Goal: Contribute content: Add original content to the website for others to see

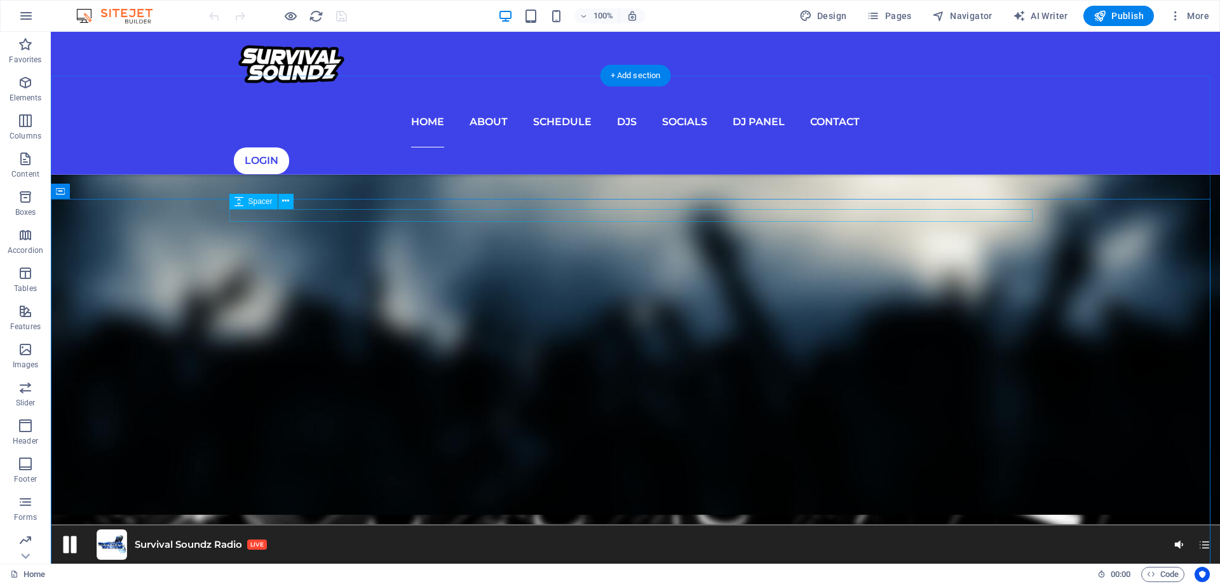
scroll to position [912, 0]
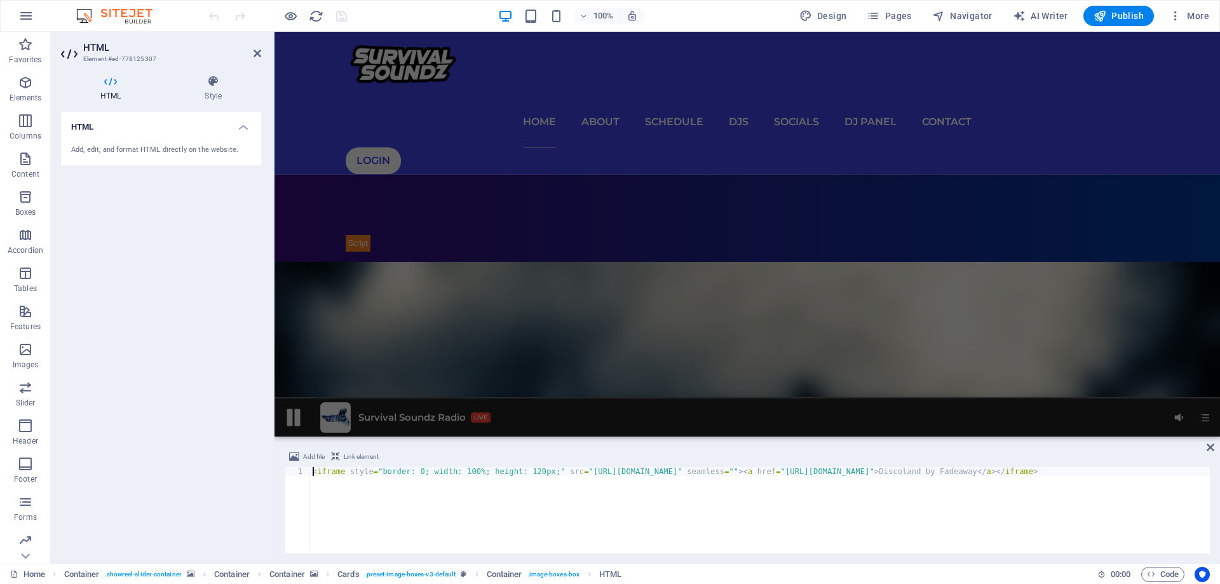
scroll to position [416, 0]
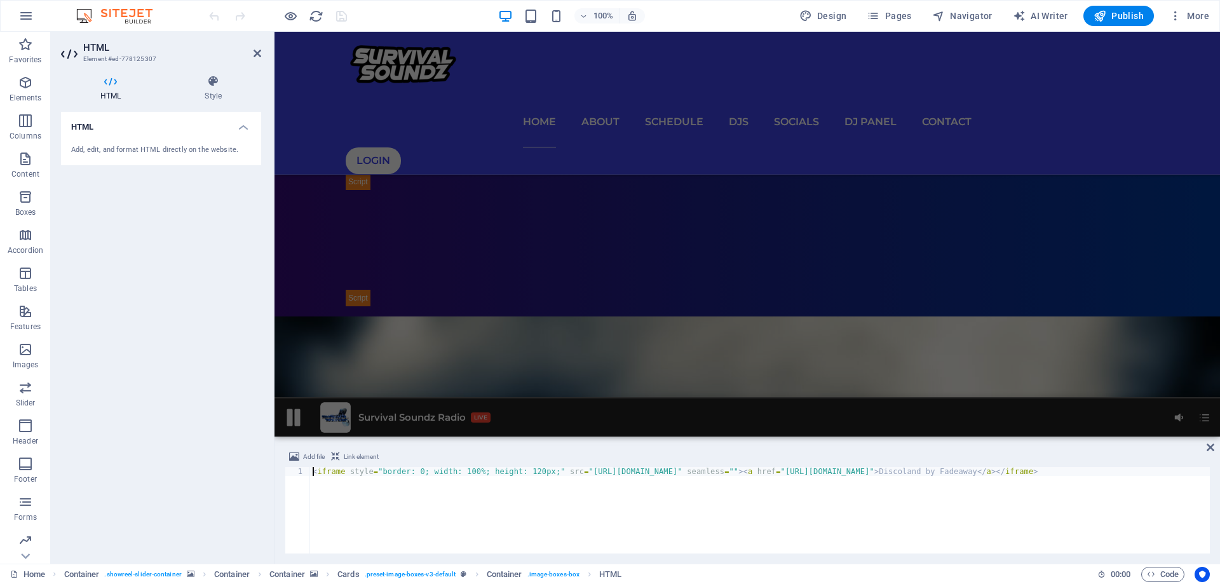
click at [294, 422] on div "Pause" at bounding box center [293, 417] width 23 height 23
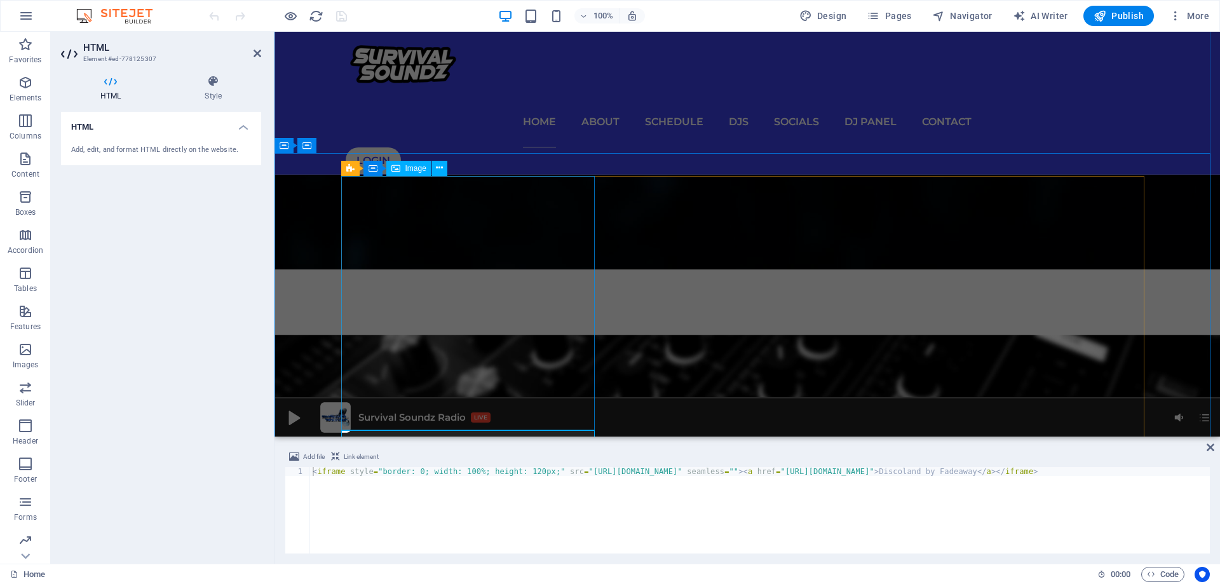
scroll to position [988, 0]
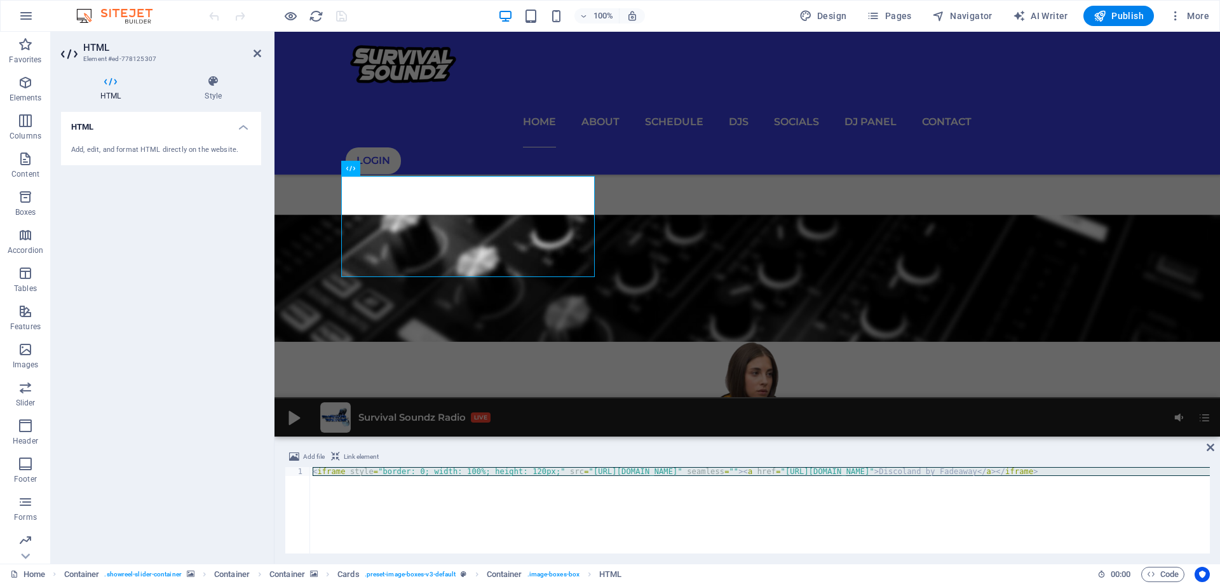
paste textarea "rc="[URL][DOMAIN_NAME]" width="100%" height="162" frameborder="0" scrolling="no…"
type textarea "<iframe src="[URL][DOMAIN_NAME]" width="100%" height="162" frameborder="0" scro…"
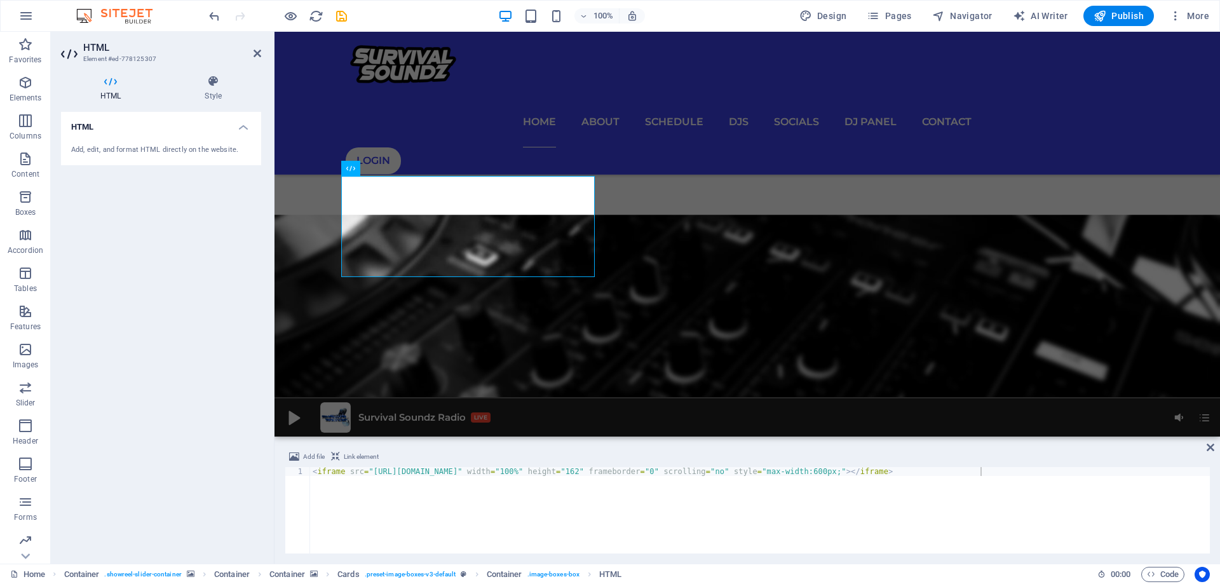
click at [156, 335] on div "HTML Add, edit, and format HTML directly on the website." at bounding box center [161, 333] width 200 height 442
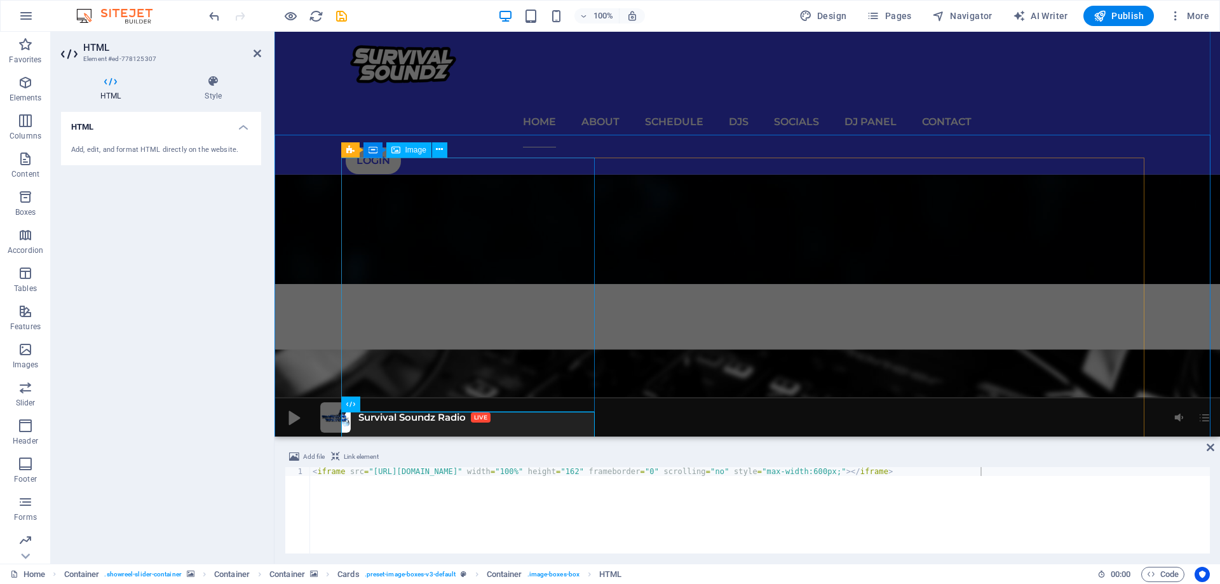
scroll to position [734, 0]
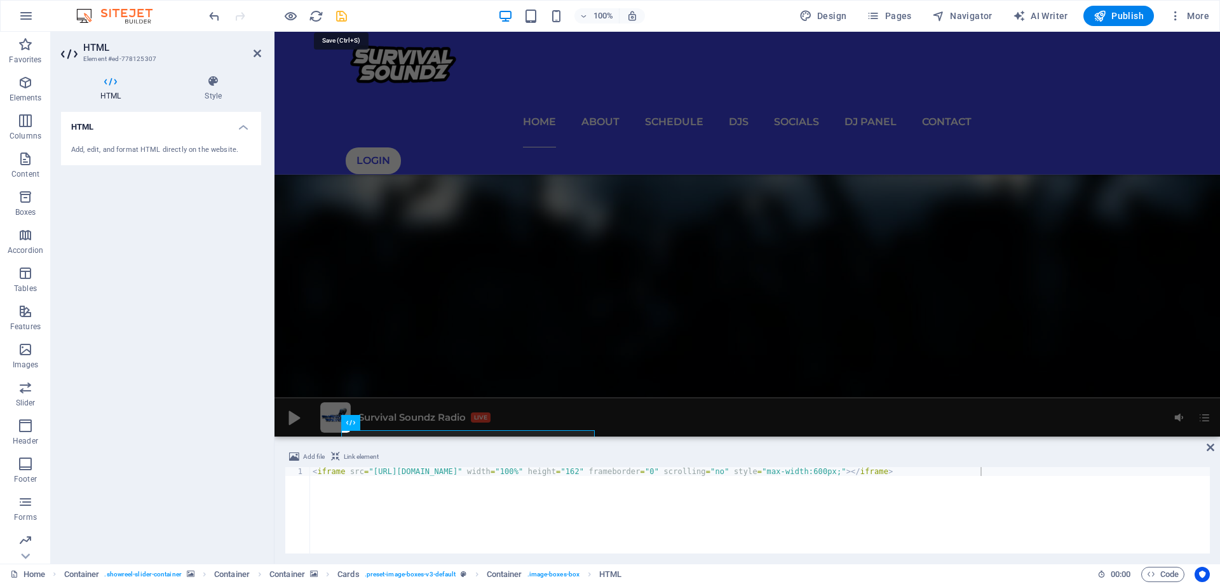
click at [339, 16] on icon "save" at bounding box center [341, 16] width 15 height 15
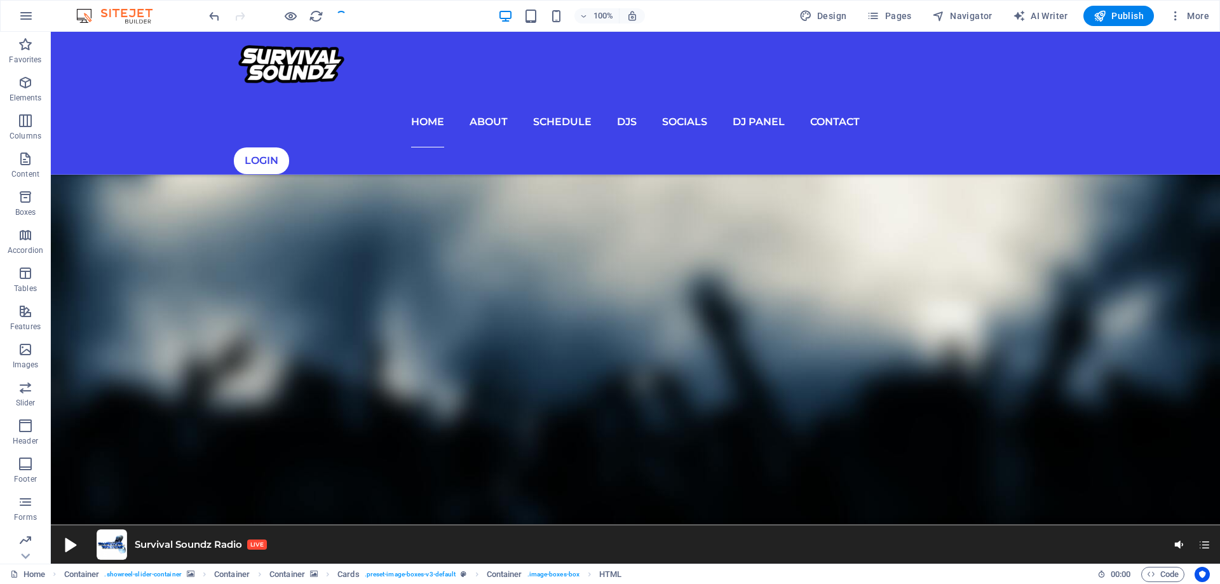
scroll to position [848, 0]
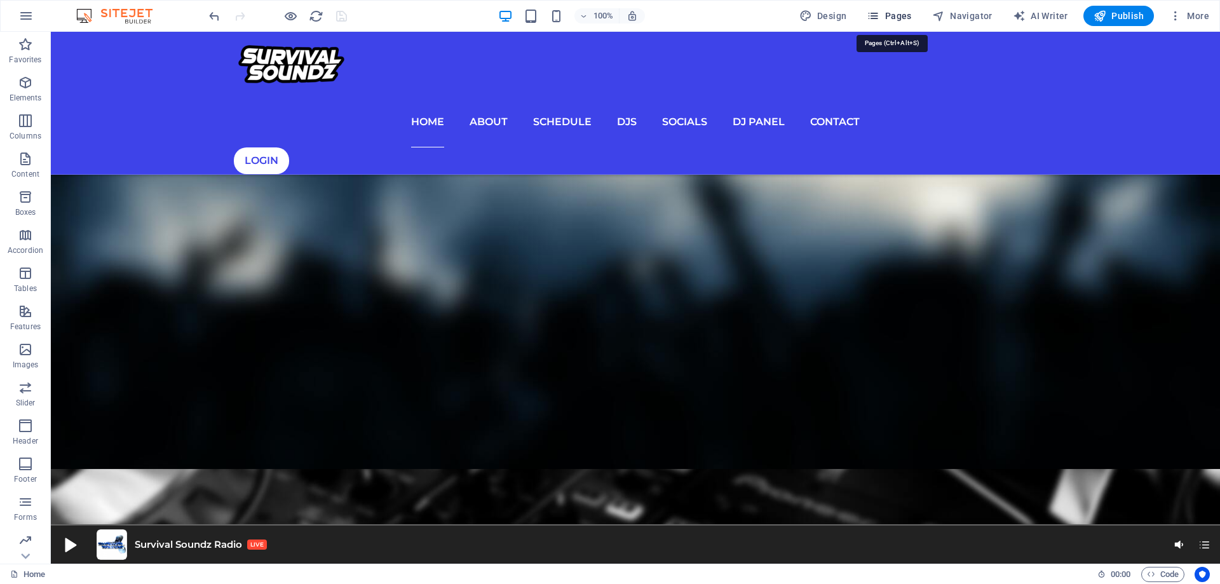
click at [911, 16] on span "Pages" at bounding box center [888, 16] width 44 height 13
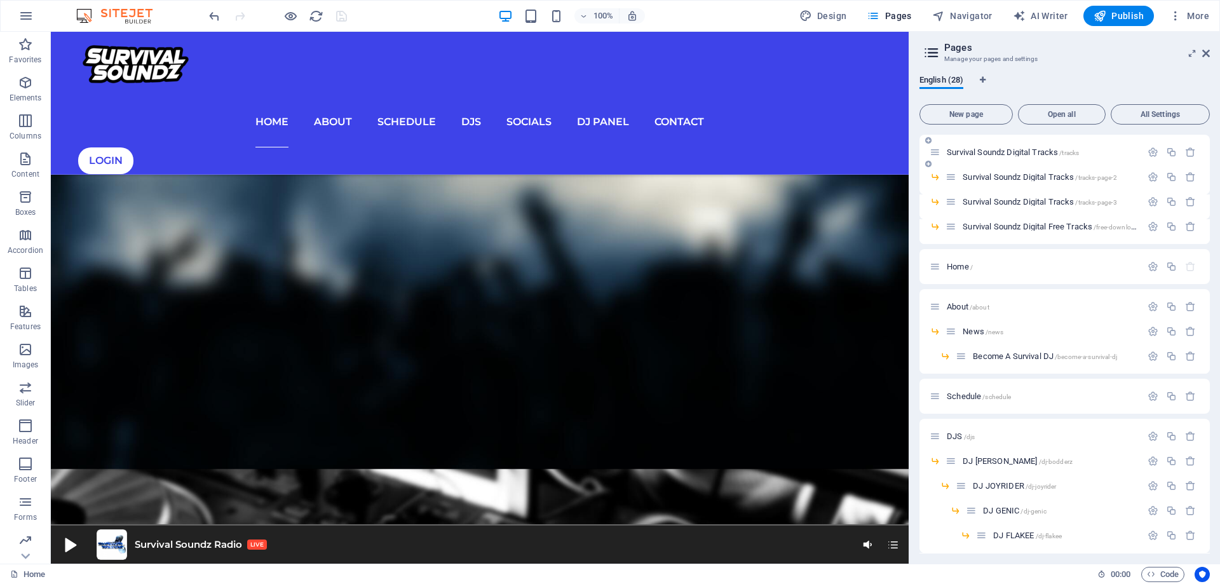
click at [1004, 151] on span "Survival Soundz Digital Tracks /tracks" at bounding box center [1013, 152] width 132 height 10
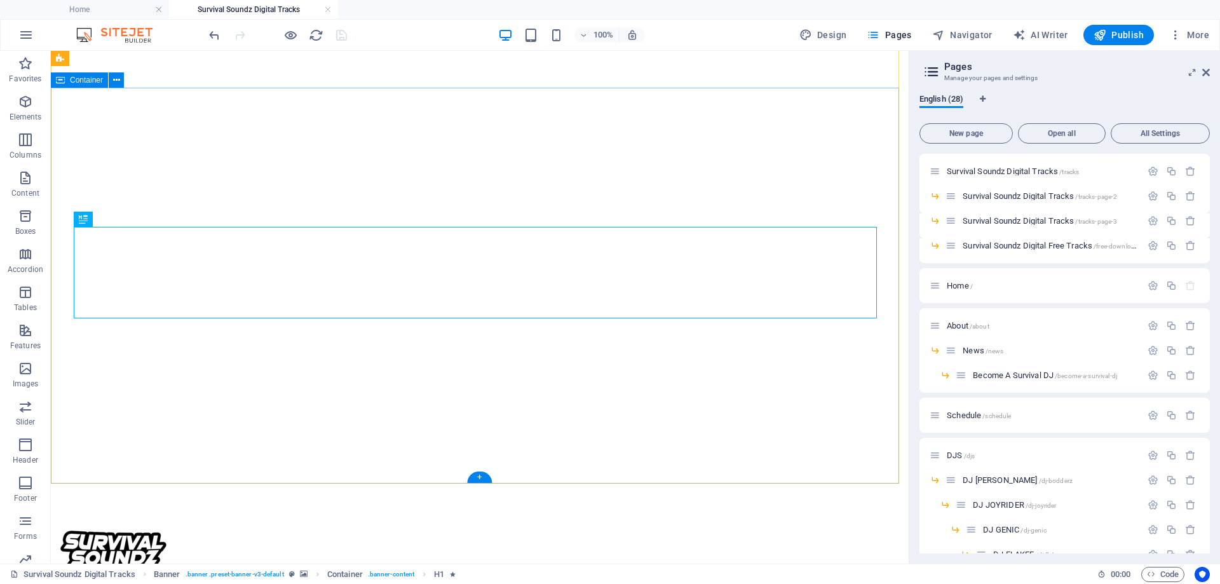
scroll to position [309, 0]
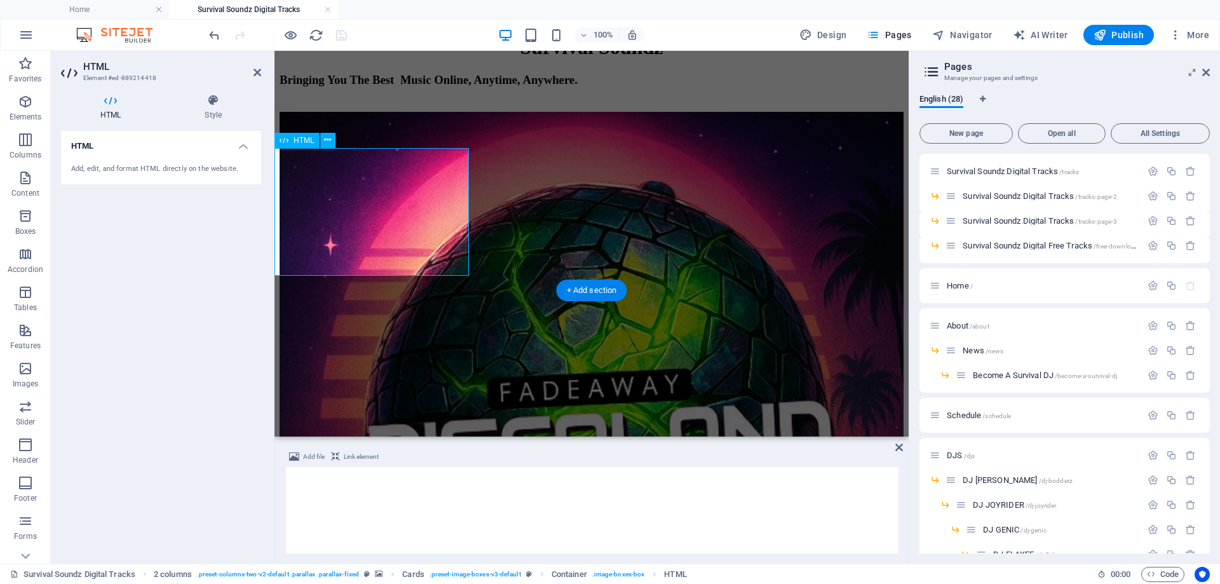
scroll to position [457, 0]
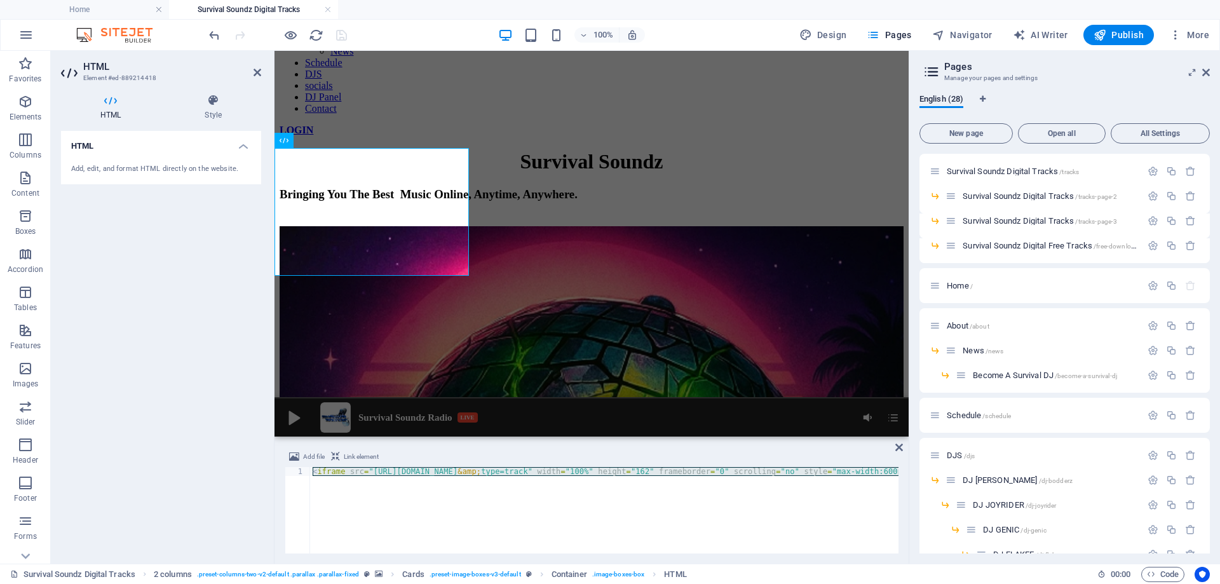
type textarea "<iframe src="[URL][DOMAIN_NAME]" width="100%" height="162" frameborder="0" scro…"
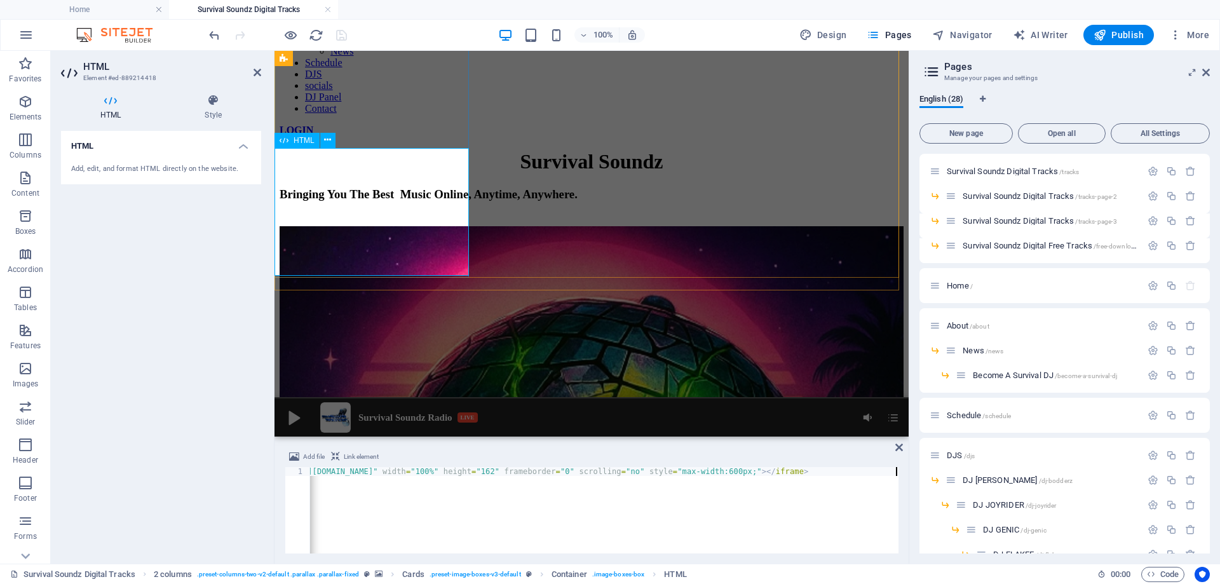
scroll to position [0, 84]
click at [200, 512] on div "HTML Add, edit, and format HTML directly on the website." at bounding box center [161, 342] width 200 height 422
click at [90, 405] on div "HTML Add, edit, and format HTML directly on the website." at bounding box center [161, 342] width 200 height 422
click at [262, 71] on aside "HTML Element #ed-889214418 HTML Style HTML Add, edit, and format HTML directly …" at bounding box center [163, 307] width 224 height 513
click at [257, 71] on icon at bounding box center [257, 72] width 8 height 10
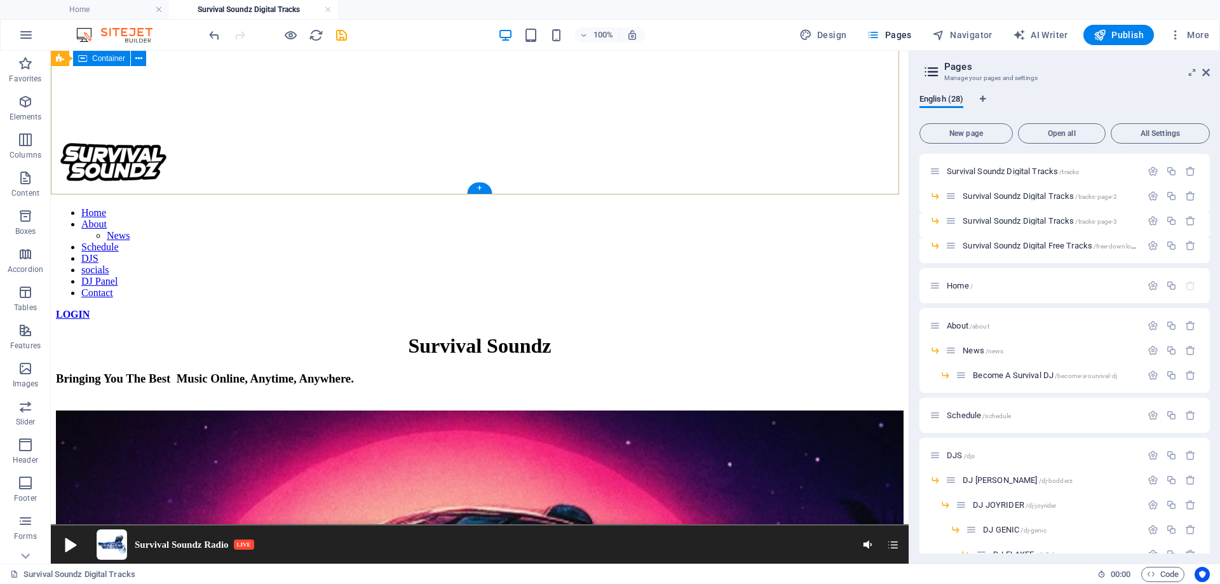
scroll to position [318, 0]
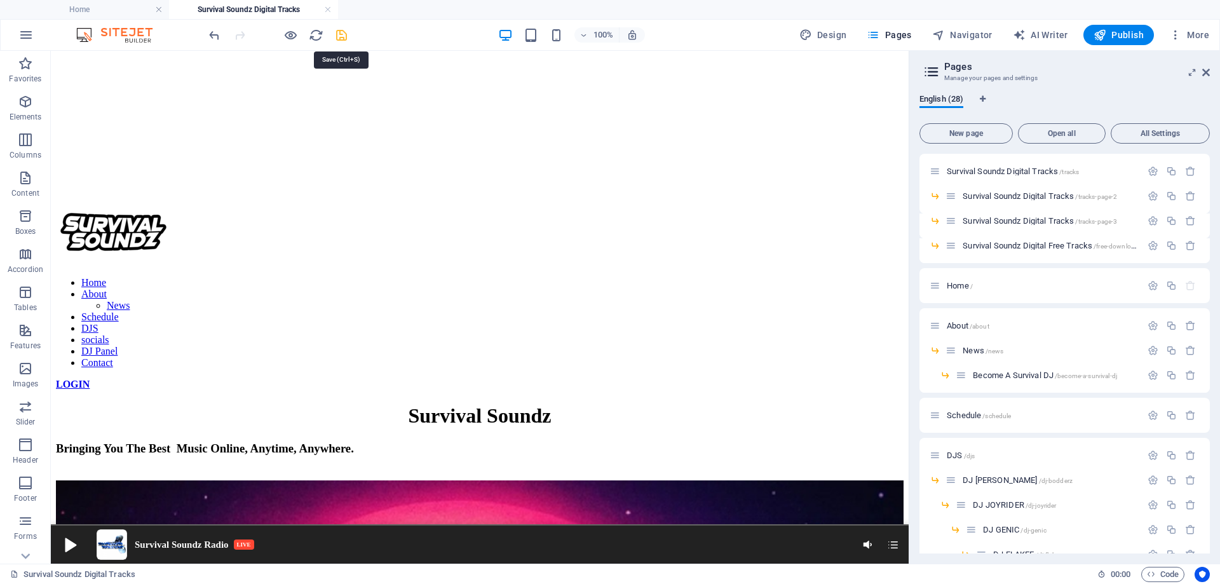
click at [334, 31] on icon "save" at bounding box center [341, 35] width 15 height 15
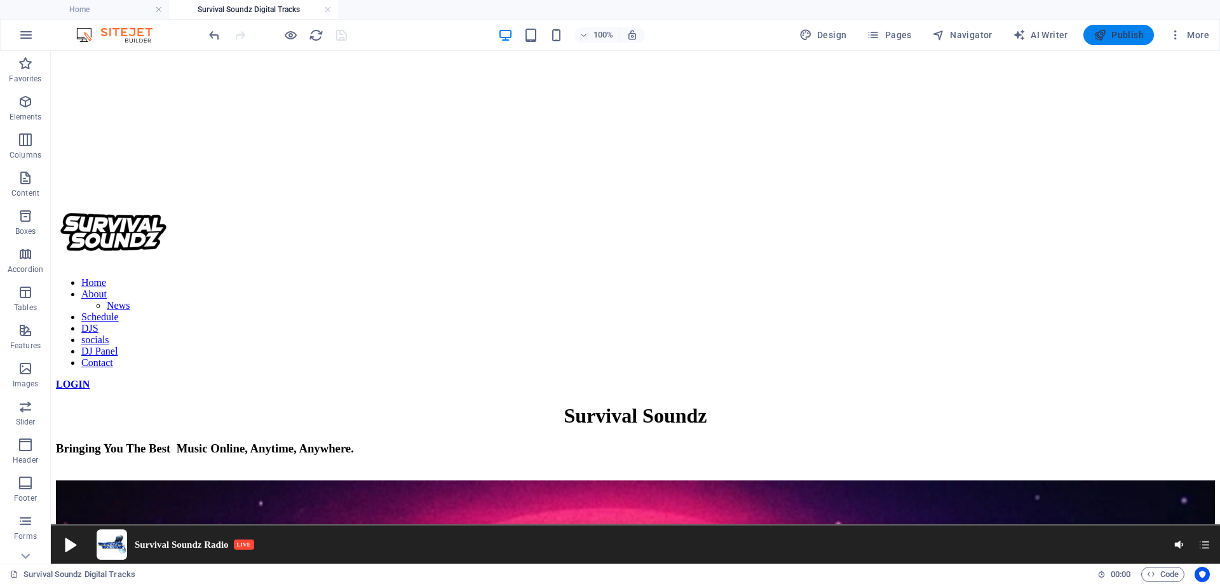
click at [1138, 35] on span "Publish" at bounding box center [1118, 35] width 50 height 13
